Goal: Transaction & Acquisition: Purchase product/service

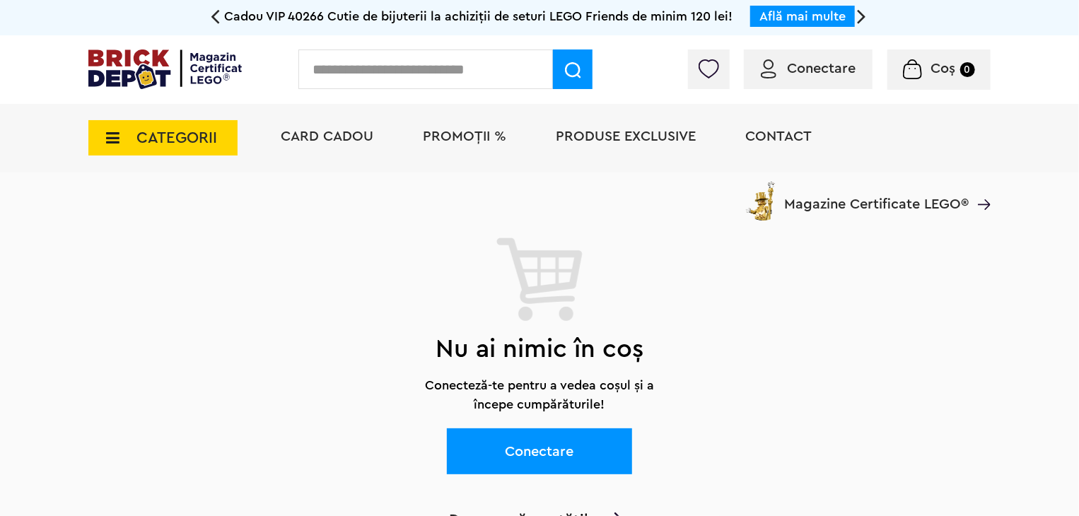
click at [102, 137] on icon at bounding box center [109, 138] width 22 height 16
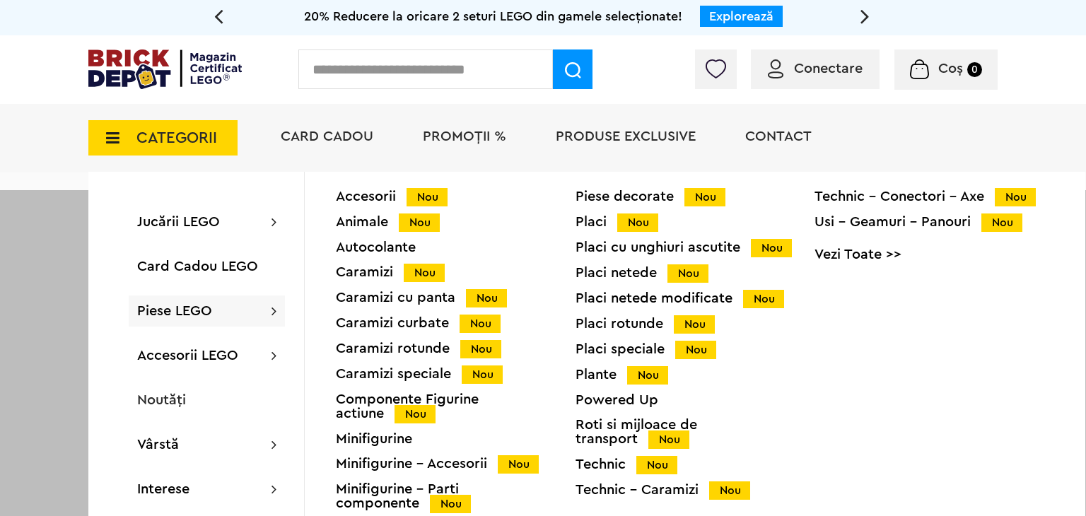
click at [185, 311] on span "Piese LEGO" at bounding box center [174, 311] width 75 height 14
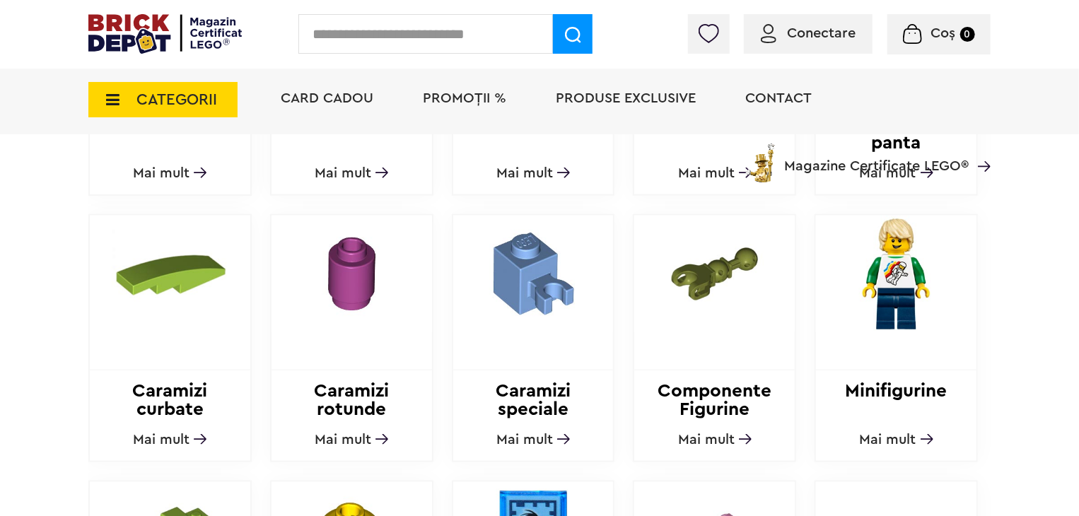
scroll to position [743, 0]
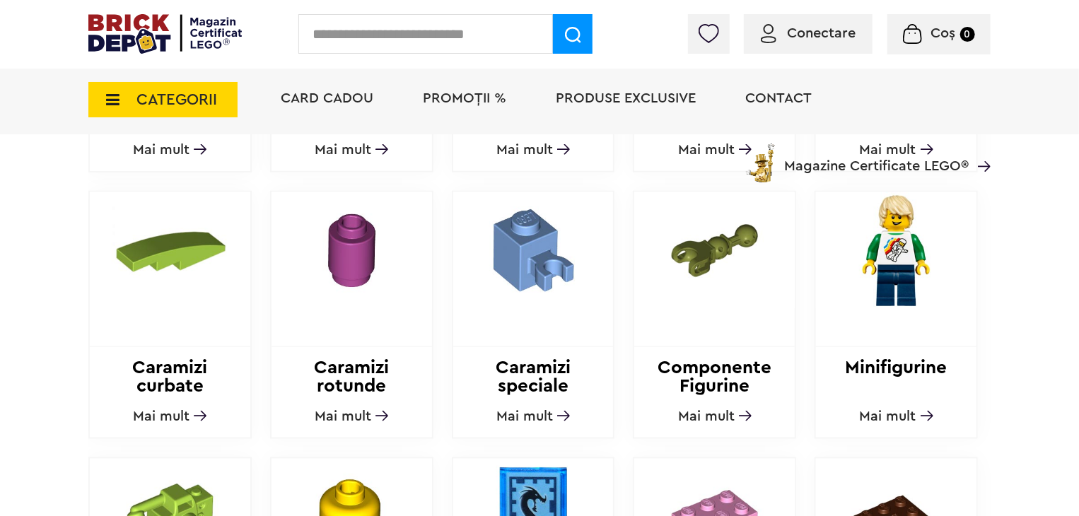
click at [365, 362] on h2 "Caramizi rotunde" at bounding box center [352, 377] width 161 height 37
click at [359, 417] on span "Mai mult" at bounding box center [343, 416] width 57 height 14
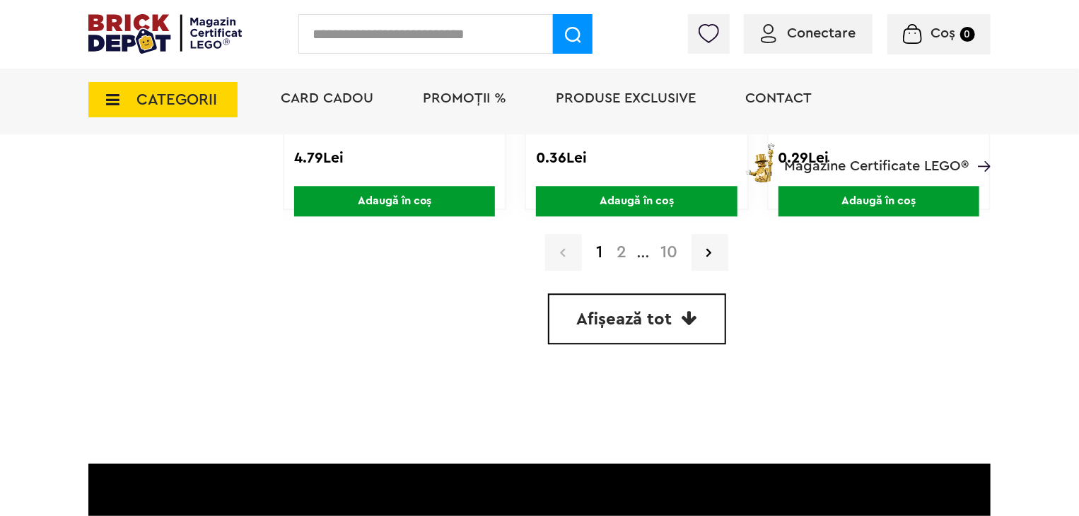
scroll to position [4384, 0]
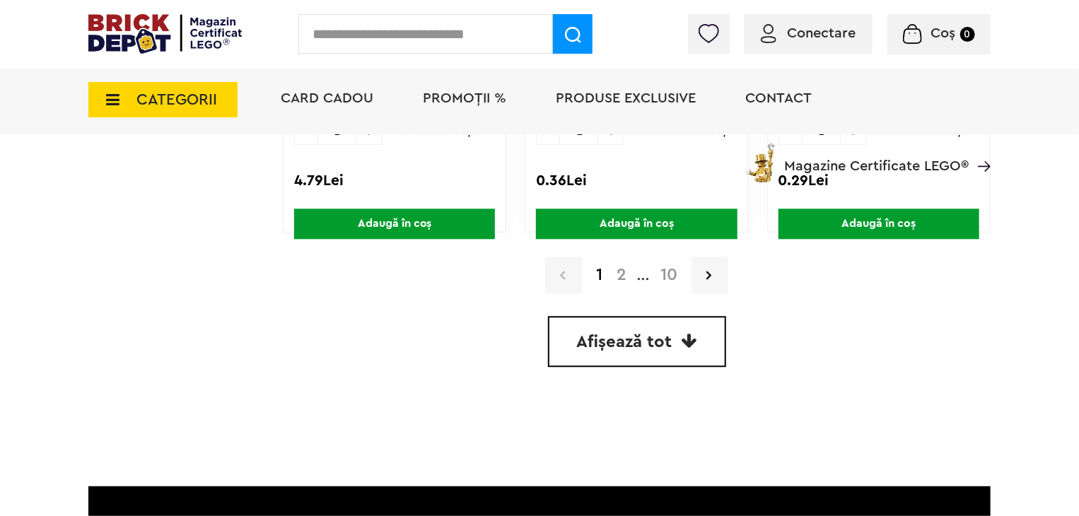
click at [660, 319] on link "Afișează tot" at bounding box center [637, 341] width 178 height 51
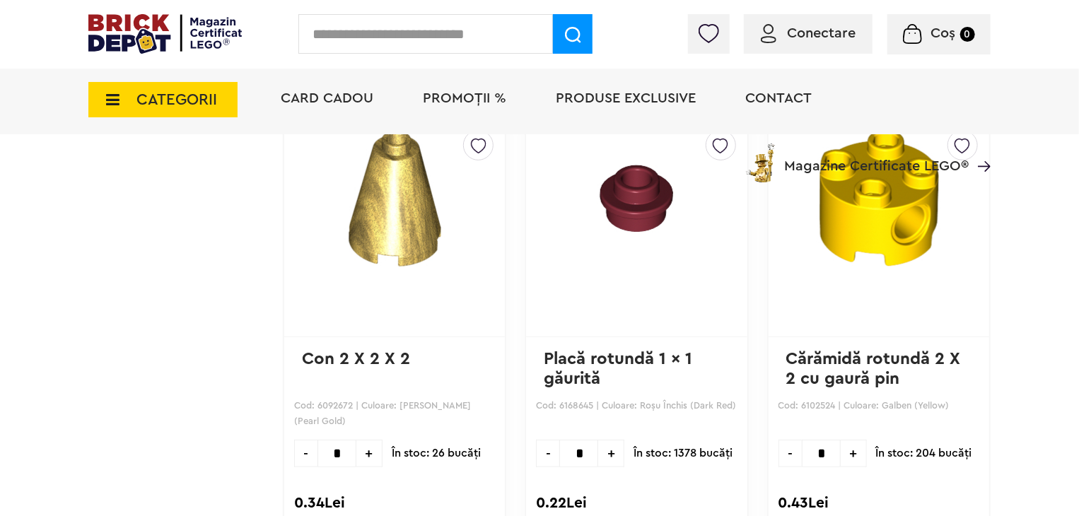
scroll to position [21871, 0]
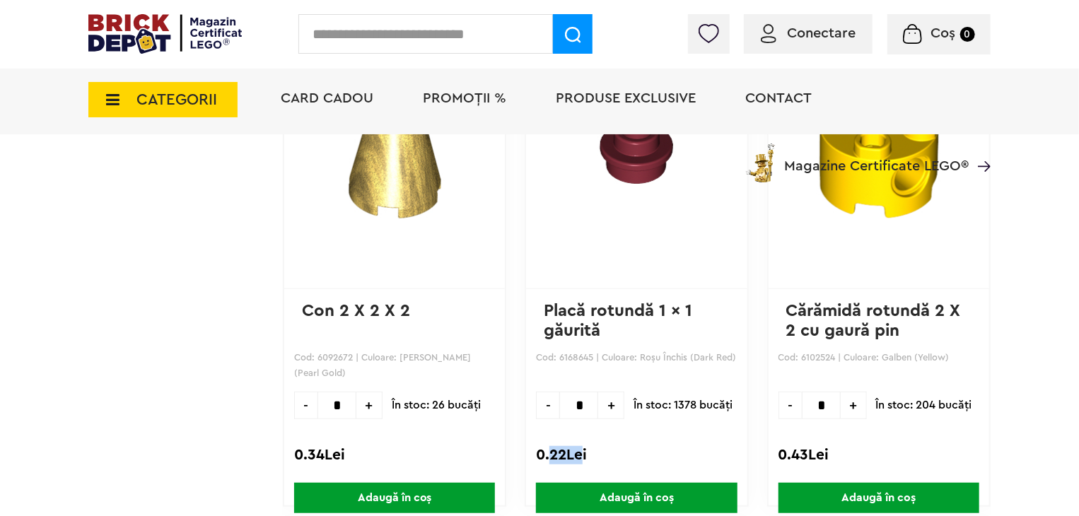
drag, startPoint x: 552, startPoint y: 428, endPoint x: 579, endPoint y: 428, distance: 27.6
click at [579, 446] on div "0.22Lei" at bounding box center [636, 455] width 201 height 18
click at [624, 446] on div "0.22Lei" at bounding box center [636, 455] width 201 height 18
